Goal: Complete application form

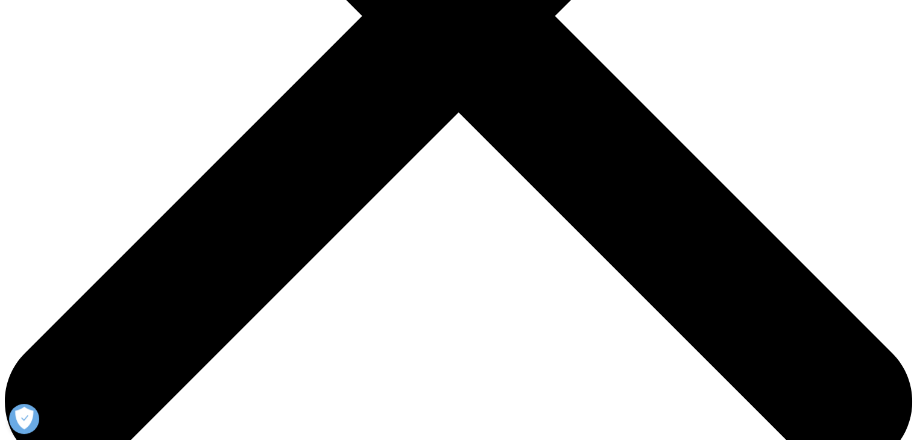
scroll to position [494, 0]
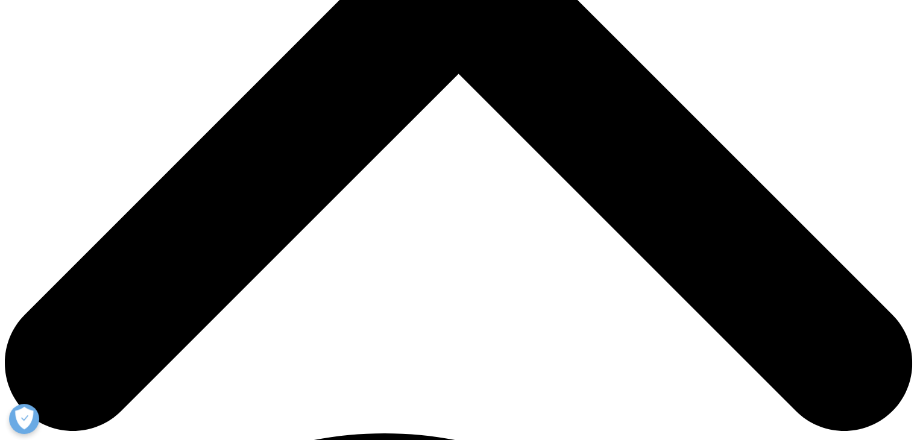
type input "Mhairi"
type input "[PERSON_NAME]"
type input "[EMAIL_ADDRESS][DOMAIN_NAME]"
select select "[GEOGRAPHIC_DATA]"
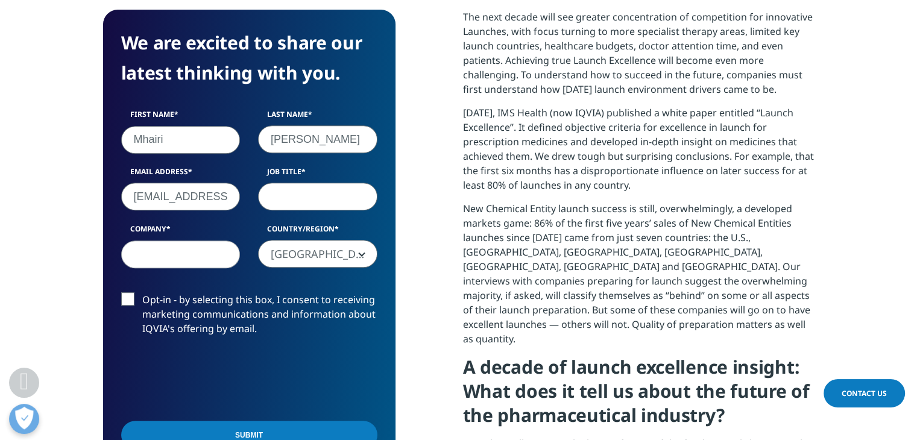
click at [297, 194] on input "Job Title" at bounding box center [317, 197] width 119 height 28
type input "e"
click at [180, 150] on input "Mhairi" at bounding box center [180, 139] width 119 height 28
click at [300, 203] on input "research" at bounding box center [317, 197] width 119 height 28
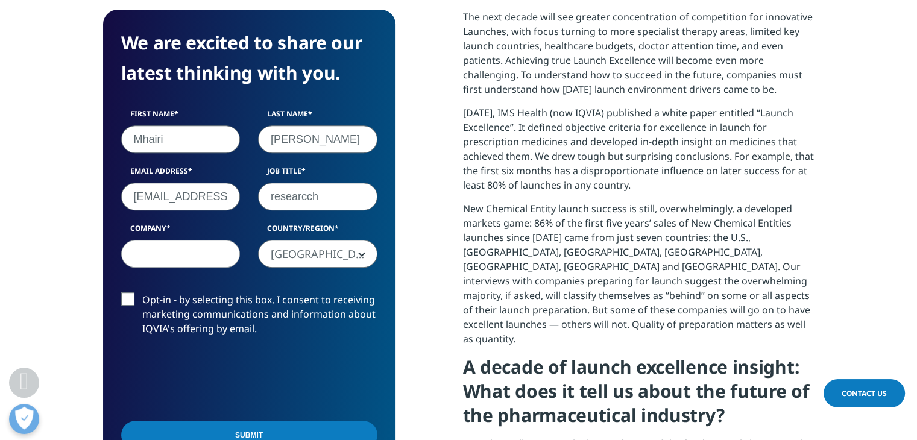
click at [300, 203] on input "researcch" at bounding box center [317, 197] width 119 height 28
type input "event producer"
click at [164, 250] on input "Company" at bounding box center [180, 254] width 119 height 28
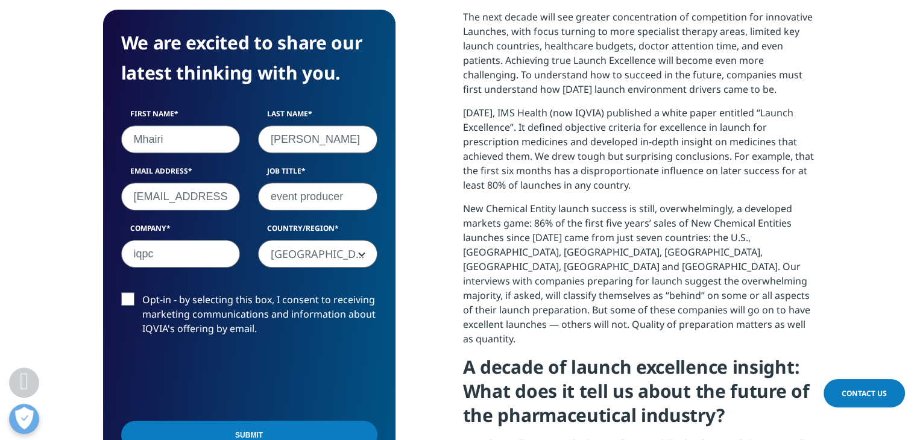
type input "iqpc"
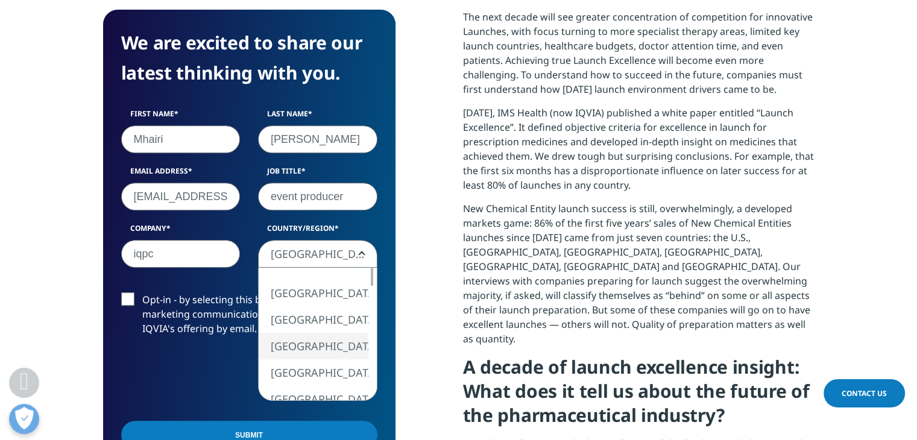
click at [331, 258] on span "[GEOGRAPHIC_DATA]" at bounding box center [318, 255] width 118 height 28
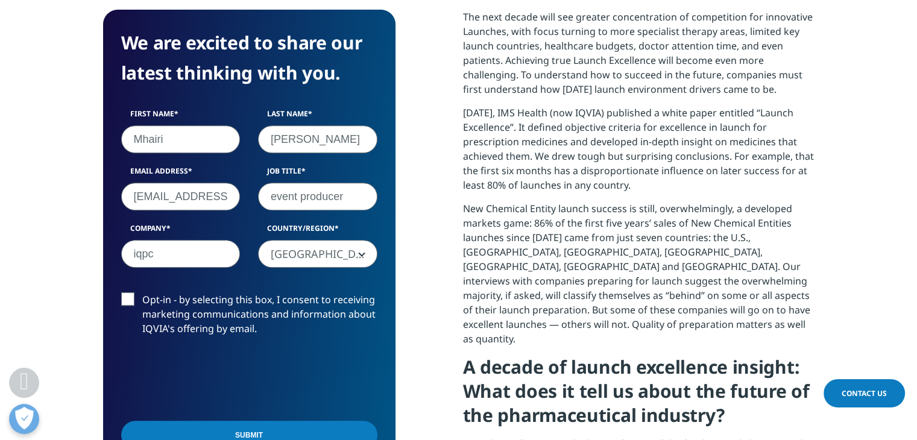
click at [331, 258] on span "[GEOGRAPHIC_DATA]" at bounding box center [318, 255] width 118 height 28
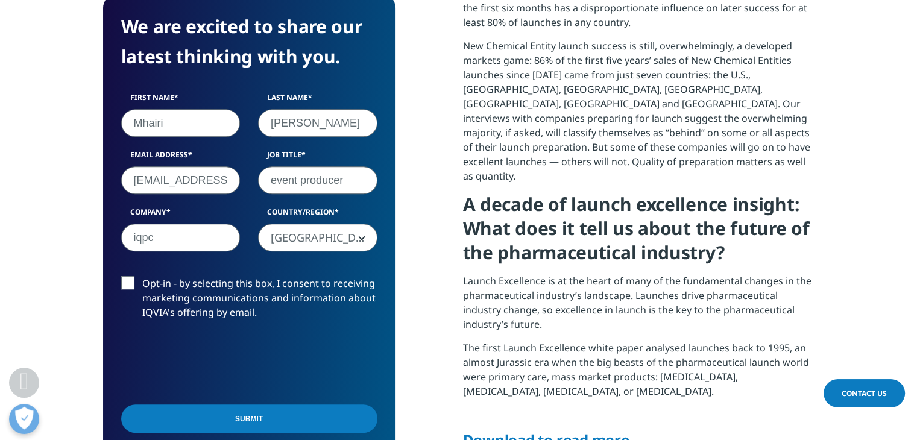
scroll to position [656, 0]
